Goal: Find contact information: Obtain details needed to contact an individual or organization

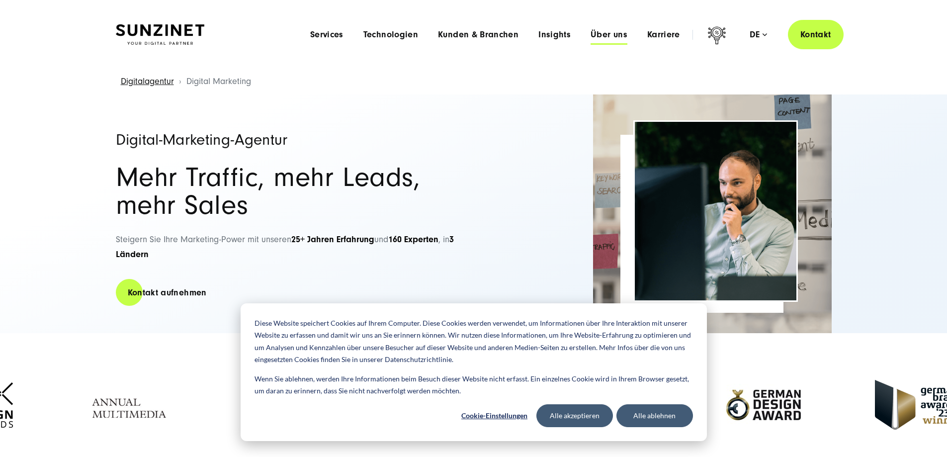
click at [591, 37] on span "Über uns" at bounding box center [609, 35] width 37 height 10
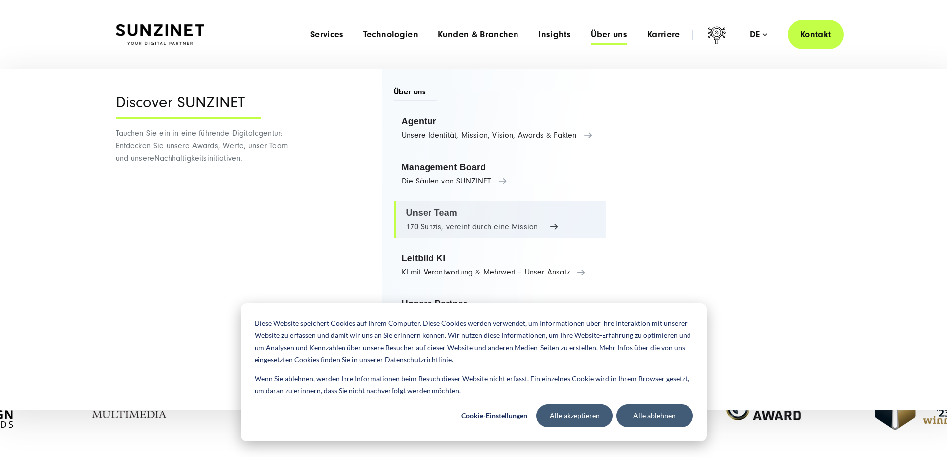
click at [504, 217] on link "Unser Team 170 Sunzis, vereint durch eine Mission" at bounding box center [500, 220] width 213 height 38
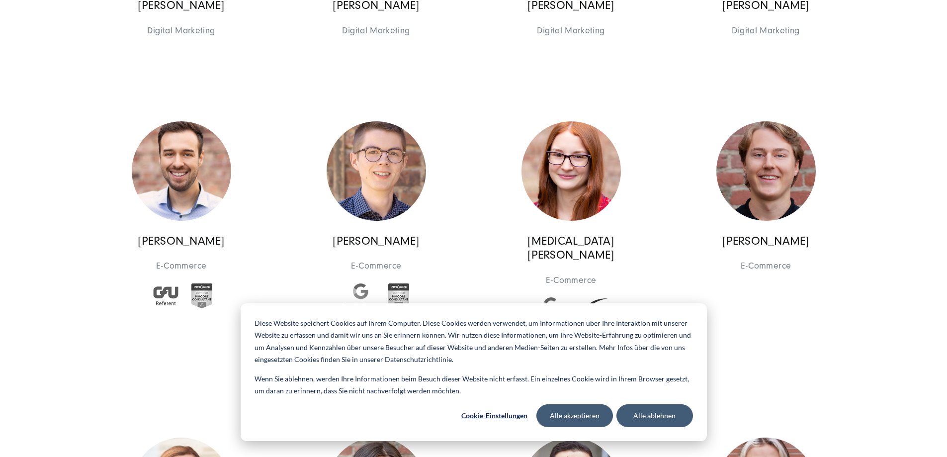
scroll to position [3828, 0]
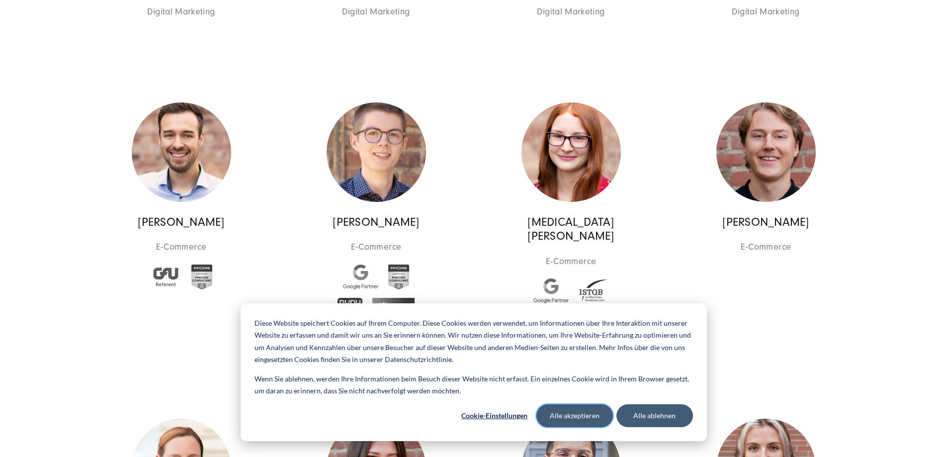
click at [587, 412] on button "Alle akzeptieren" at bounding box center [574, 415] width 77 height 23
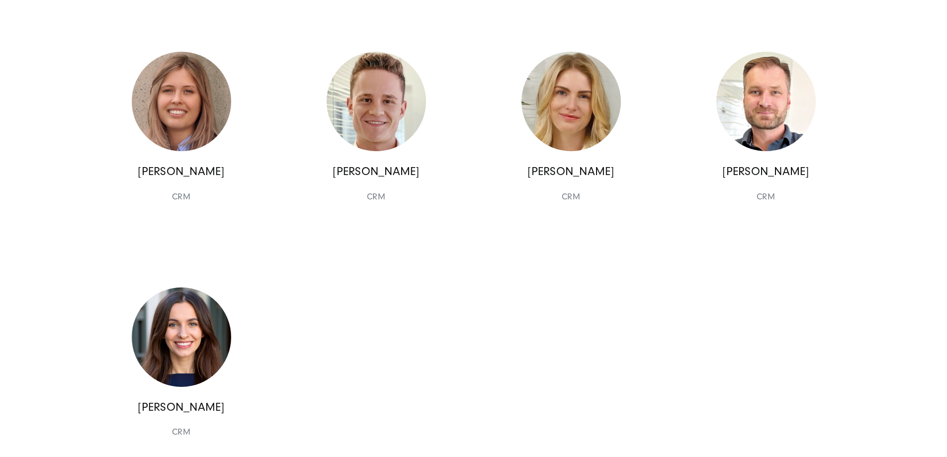
scroll to position [10305, 0]
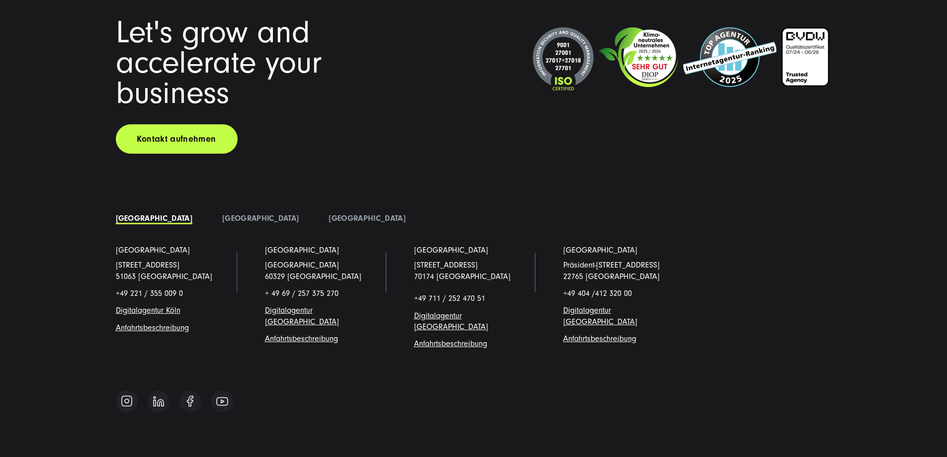
drag, startPoint x: 950, startPoint y: 172, endPoint x: 903, endPoint y: 401, distance: 233.5
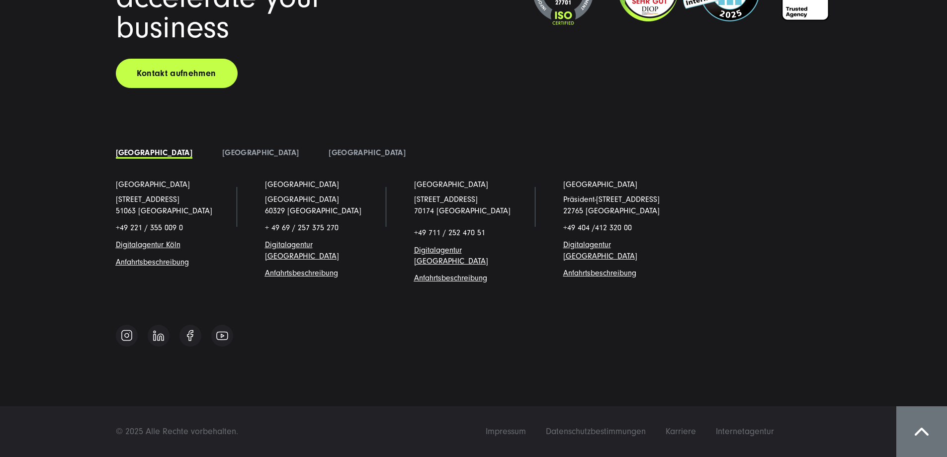
scroll to position [12488, 0]
click at [559, 424] on div "Impressum Datenschutzbestimmungen Karriere Internetagentur © 2025 Alle Rechte v…" at bounding box center [473, 431] width 947 height 51
click at [526, 435] on span "Impressum" at bounding box center [506, 431] width 40 height 10
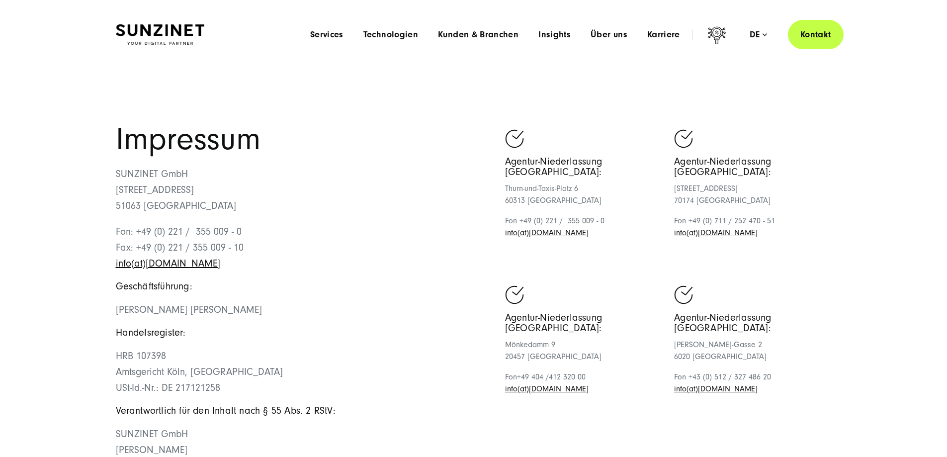
click at [178, 214] on p "SUNZINET GmbH Schanzenstraße 23 51063 Köln" at bounding box center [295, 190] width 358 height 48
copy p "SUNZINET GmbH"
